Goal: Transaction & Acquisition: Purchase product/service

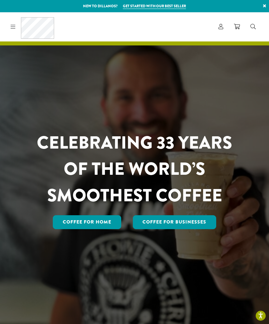
click at [70, 229] on link "Coffee for Home" at bounding box center [87, 222] width 68 height 14
click at [77, 228] on link "Coffee for Home" at bounding box center [87, 222] width 68 height 14
click at [79, 229] on link "Coffee for Home" at bounding box center [87, 222] width 68 height 14
click at [99, 228] on link "Coffee for Home" at bounding box center [87, 222] width 68 height 14
click at [194, 229] on link "Coffee For Businesses" at bounding box center [175, 222] width 84 height 14
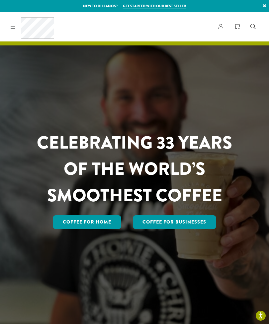
click at [104, 229] on link "Coffee for Home" at bounding box center [87, 222] width 68 height 14
click at [111, 229] on link "Coffee for Home" at bounding box center [87, 222] width 68 height 14
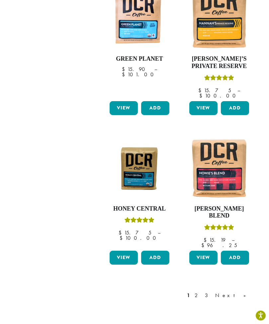
scroll to position [739, 0]
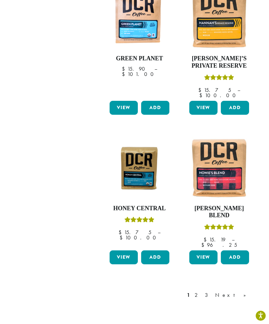
click at [243, 291] on link "Next »" at bounding box center [233, 295] width 38 height 8
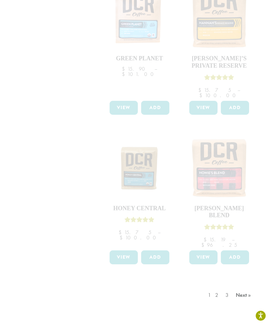
click at [218, 287] on div "1 2 3 Next »" at bounding box center [230, 302] width 47 height 31
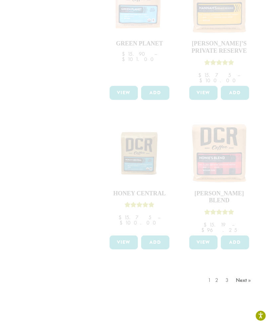
scroll to position [753, 0]
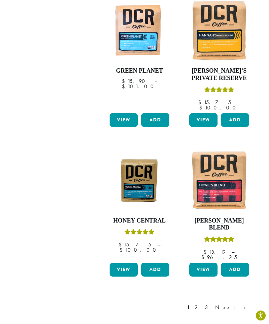
scroll to position [726, 0]
click at [202, 304] on link "2" at bounding box center [197, 308] width 8 height 8
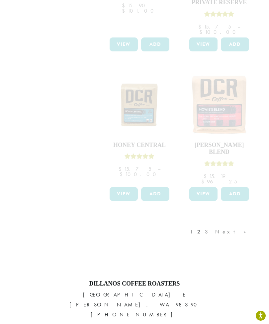
scroll to position [801, 0]
click at [213, 224] on div "1 2 3 Next »" at bounding box center [221, 239] width 65 height 31
click at [215, 224] on div "1 2 3 Next »" at bounding box center [221, 239] width 65 height 31
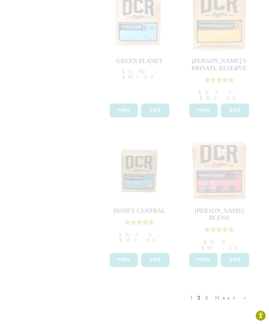
scroll to position [735, 0]
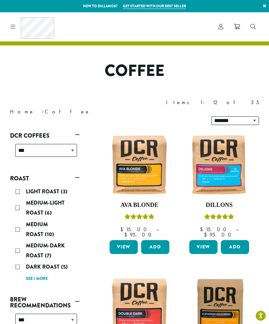
click at [20, 220] on div "Medium Roast (10)" at bounding box center [46, 230] width 62 height 20
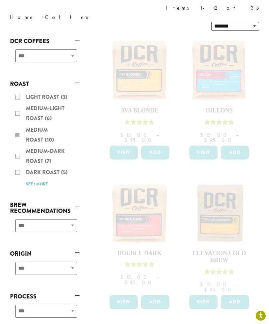
scroll to position [94, 0]
click at [36, 155] on div "Light Roast (3) Medium-Light Roast (6) Medium Roast (10) Medium-Dark Roast (7) …" at bounding box center [45, 141] width 70 height 102
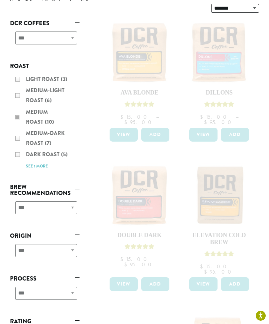
scroll to position [0, 0]
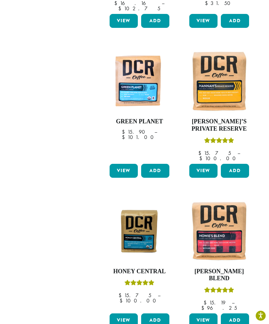
scroll to position [675, 0]
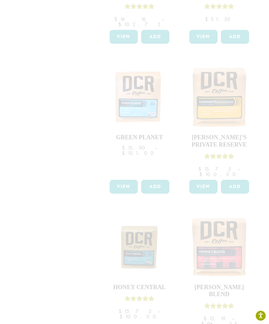
scroll to position [659, 0]
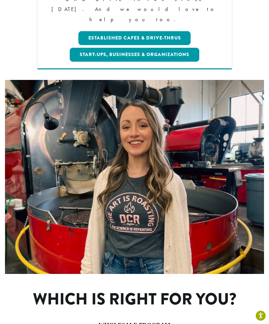
scroll to position [232, 0]
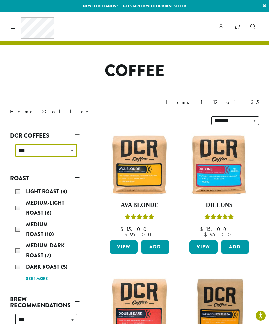
click at [72, 144] on select "**********" at bounding box center [46, 150] width 62 height 13
click at [59, 242] on span "Medium-Dark Roast" at bounding box center [45, 251] width 39 height 18
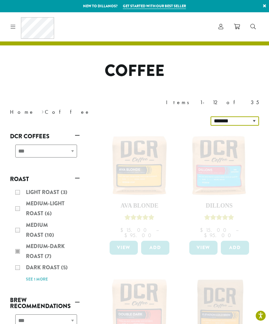
click at [254, 117] on select "**********" at bounding box center [234, 121] width 48 height 9
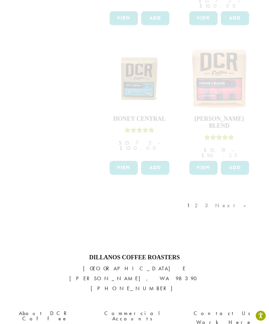
scroll to position [804, 0]
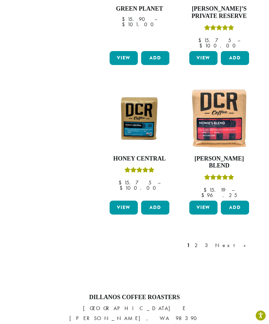
scroll to position [789, 0]
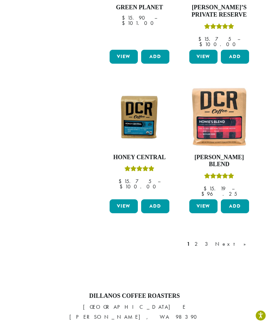
click at [202, 241] on link "2" at bounding box center [197, 245] width 8 height 8
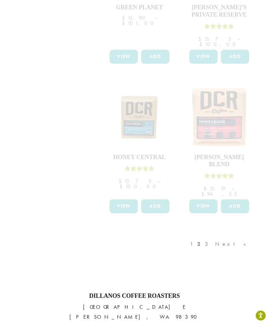
scroll to position [790, 0]
